Goal: Transaction & Acquisition: Download file/media

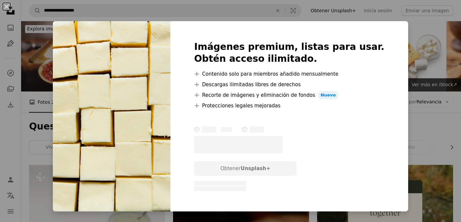
scroll to position [2760, 0]
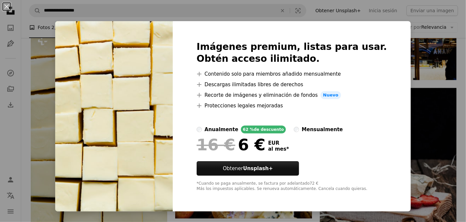
click at [403, 75] on div "An X shape Imágenes premium, listas para usar. Obtén acceso ilimitado. A plus s…" at bounding box center [233, 111] width 466 height 222
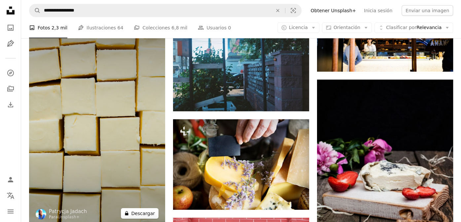
click at [152, 210] on button "A lock Descargar" at bounding box center [140, 213] width 38 height 11
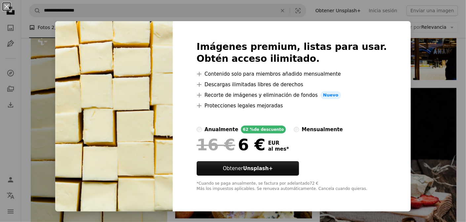
click at [424, 51] on div "An X shape Imágenes premium, listas para usar. Obtén acceso ilimitado. A plus s…" at bounding box center [233, 111] width 466 height 222
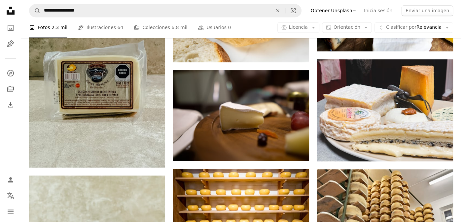
scroll to position [3561, 0]
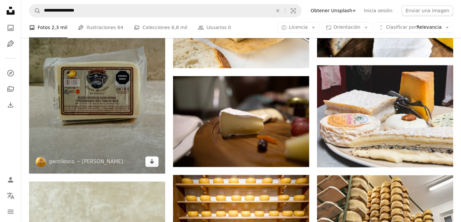
click at [150, 162] on icon "Arrow pointing down" at bounding box center [151, 161] width 5 height 8
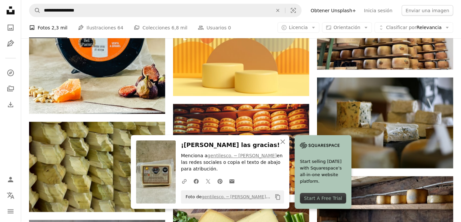
scroll to position [3840, 0]
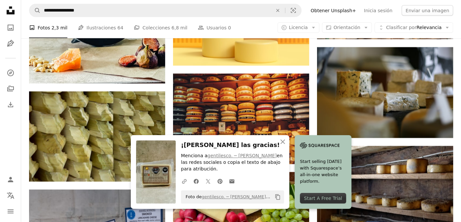
click at [275, 197] on icon "Copy content" at bounding box center [278, 197] width 6 height 6
click at [281, 143] on icon "button" at bounding box center [282, 141] width 5 height 5
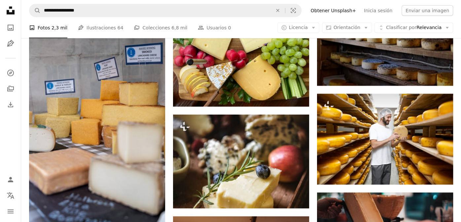
scroll to position [3995, 0]
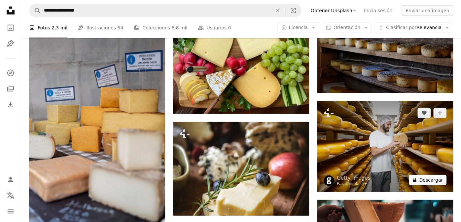
click at [436, 180] on button "A lock Descargar" at bounding box center [428, 180] width 38 height 11
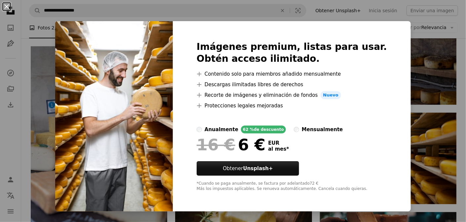
click at [5, 5] on button "An X shape" at bounding box center [7, 7] width 8 height 8
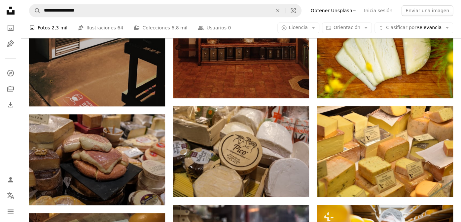
scroll to position [4727, 0]
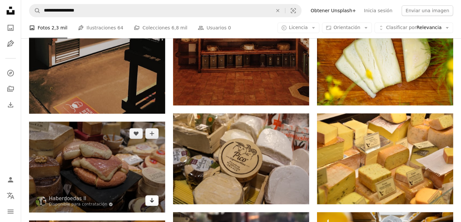
click at [153, 200] on icon "Arrow pointing down" at bounding box center [151, 200] width 5 height 8
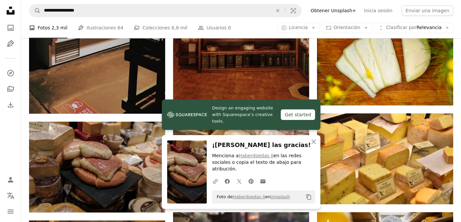
click at [306, 195] on icon "Copiar al portapapeles" at bounding box center [308, 197] width 5 height 6
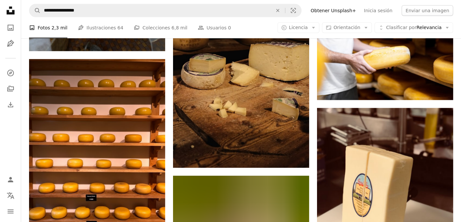
scroll to position [7137, 0]
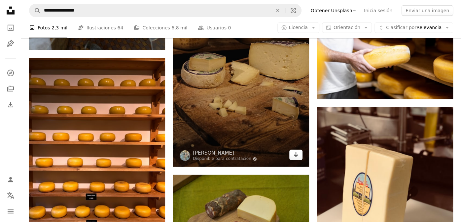
click at [294, 157] on icon "Arrow pointing down" at bounding box center [295, 155] width 5 height 8
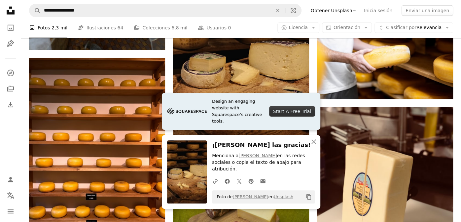
click at [307, 197] on icon "Copiar al portapapeles" at bounding box center [308, 197] width 5 height 6
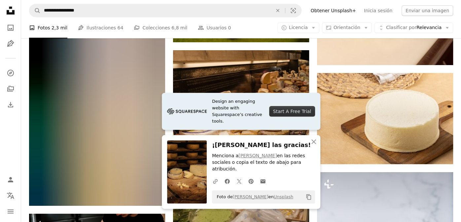
scroll to position [7338, 0]
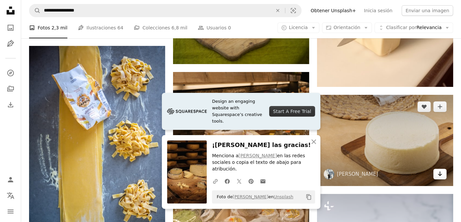
click at [442, 170] on icon "Arrow pointing down" at bounding box center [439, 174] width 5 height 8
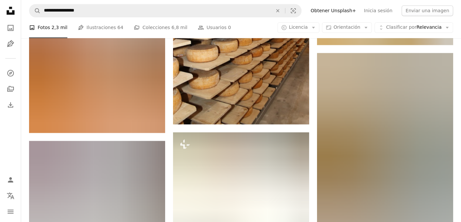
scroll to position [8199, 0]
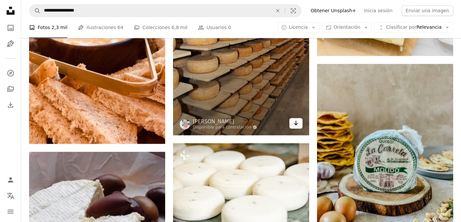
click at [299, 124] on link "Arrow pointing down" at bounding box center [295, 123] width 13 height 11
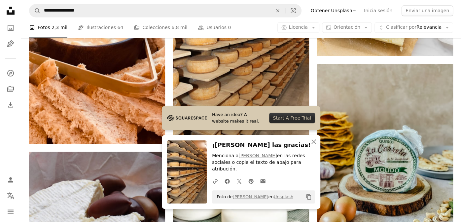
click at [308, 195] on icon "Copy content" at bounding box center [309, 197] width 6 height 6
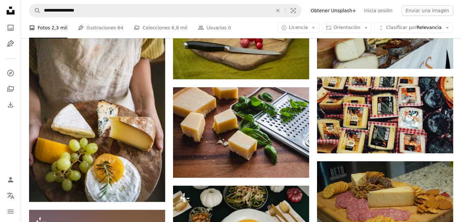
scroll to position [13504, 0]
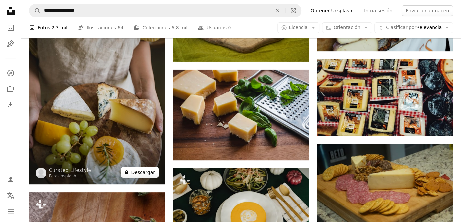
click at [144, 168] on button "A lock Descargar" at bounding box center [140, 172] width 38 height 11
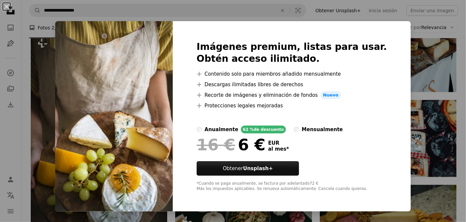
click at [405, 134] on div "An X shape Imágenes premium, listas para usar. Obtén acceso ilimitado. A plus s…" at bounding box center [233, 111] width 466 height 222
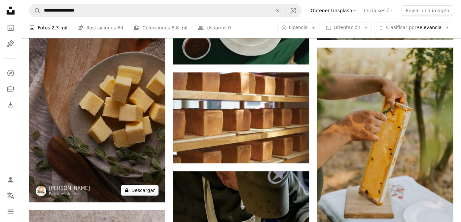
click at [147, 188] on button "A lock Descargar" at bounding box center [140, 190] width 38 height 11
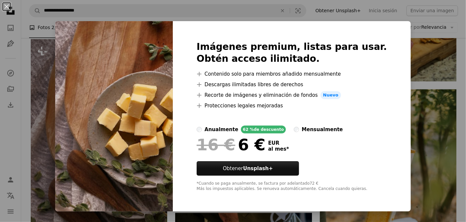
click at [441, 12] on div "An X shape Imágenes premium, listas para usar. Obtén acceso ilimitado. A plus s…" at bounding box center [233, 111] width 466 height 222
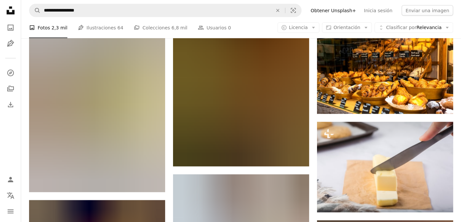
scroll to position [17365, 0]
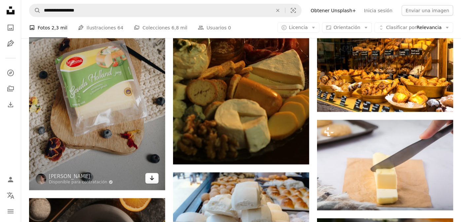
click at [154, 178] on icon "Arrow pointing down" at bounding box center [151, 178] width 5 height 8
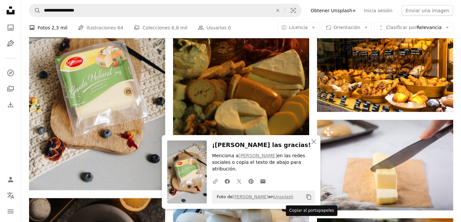
click at [309, 197] on icon "Copy content" at bounding box center [309, 197] width 6 height 6
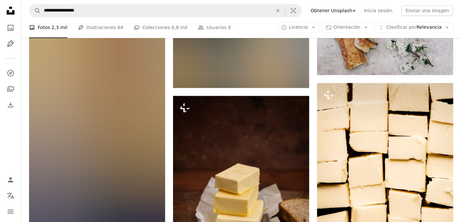
scroll to position [31927, 0]
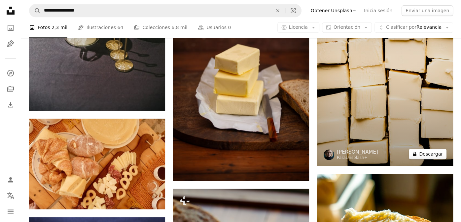
click at [434, 149] on button "A lock Descargar" at bounding box center [428, 154] width 38 height 11
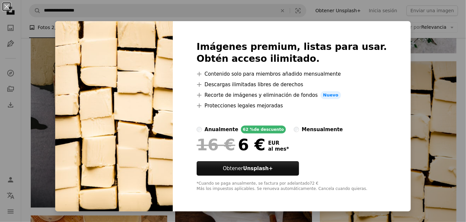
click at [413, 28] on div "An X shape Imágenes premium, listas para usar. Obtén acceso ilimitado. A plus s…" at bounding box center [233, 111] width 466 height 222
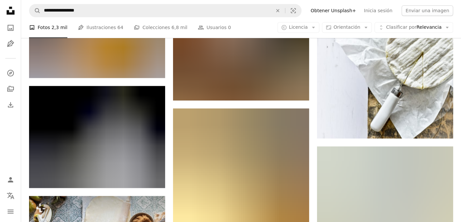
scroll to position [39497, 0]
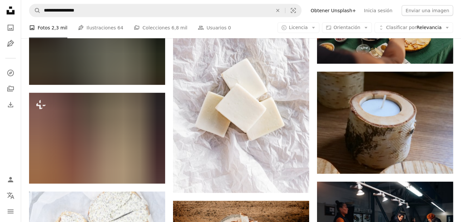
scroll to position [43104, 0]
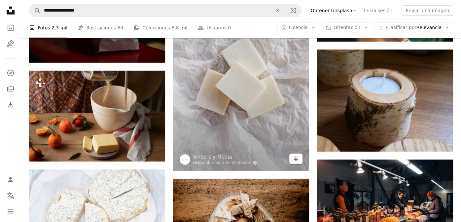
click at [296, 156] on link "Arrow pointing down" at bounding box center [295, 159] width 13 height 11
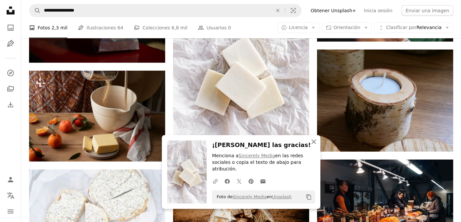
click at [312, 146] on icon "An X shape" at bounding box center [314, 142] width 8 height 8
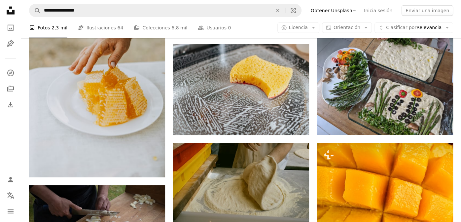
scroll to position [47313, 0]
